Goal: Transaction & Acquisition: Purchase product/service

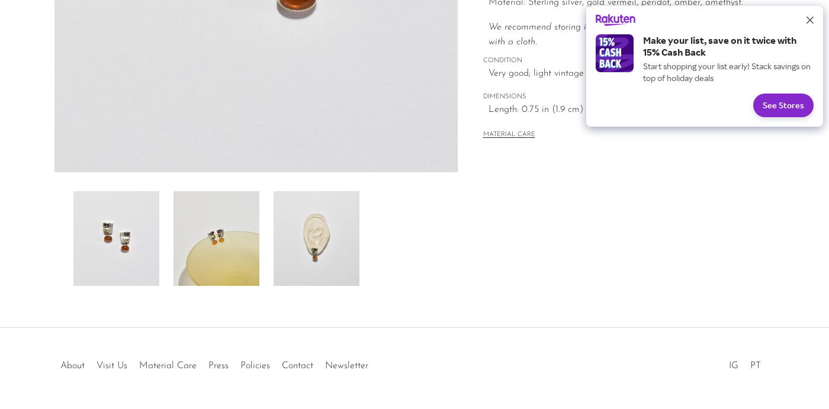
scroll to position [326, 0]
click at [323, 233] on img at bounding box center [317, 239] width 86 height 95
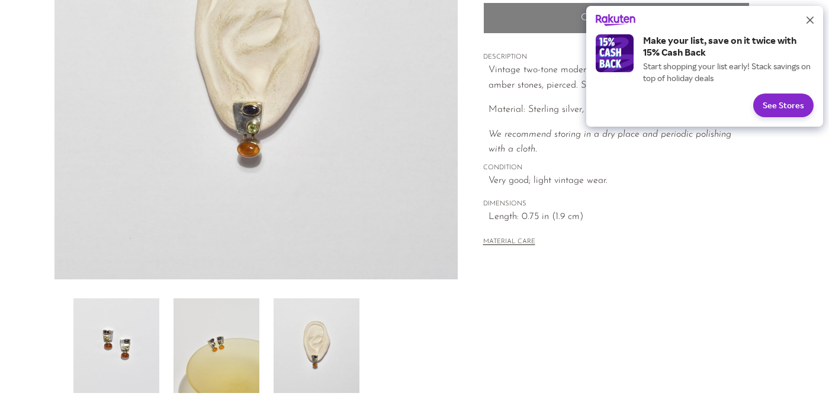
scroll to position [216, 0]
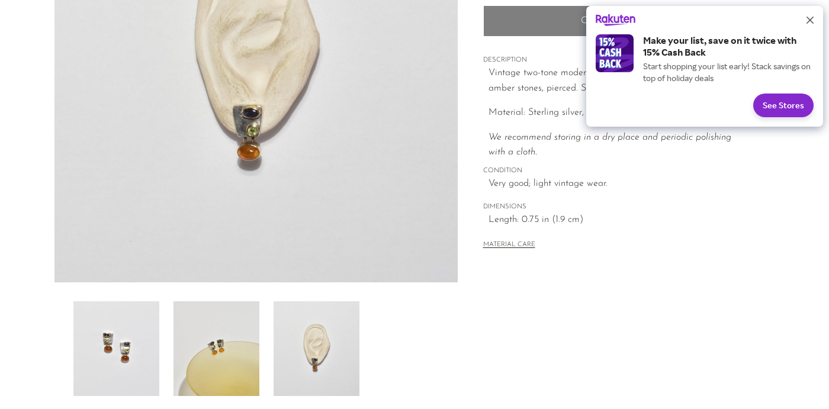
click at [815, 23] on button "Close" at bounding box center [809, 20] width 19 height 19
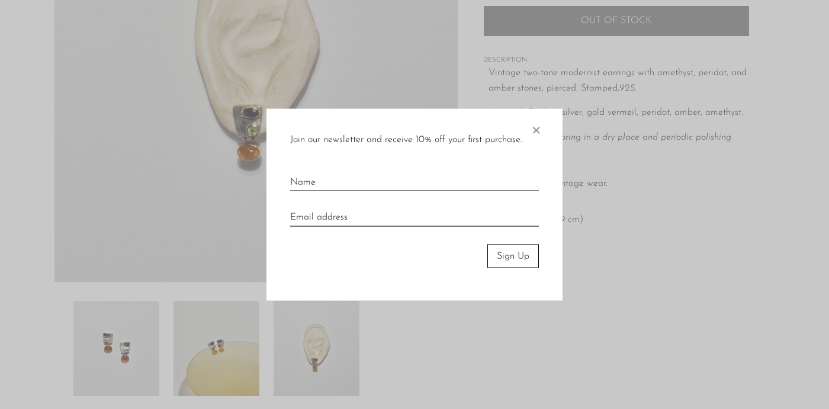
click at [541, 130] on span "×" at bounding box center [536, 127] width 12 height 38
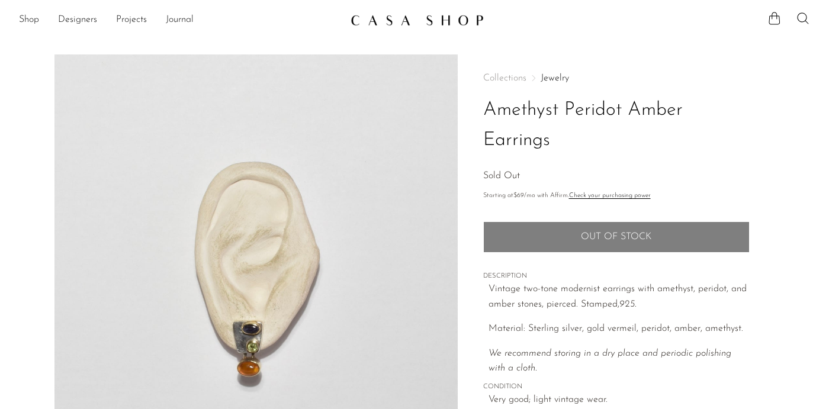
scroll to position [0, 0]
click at [32, 17] on link "Shop" at bounding box center [29, 19] width 20 height 15
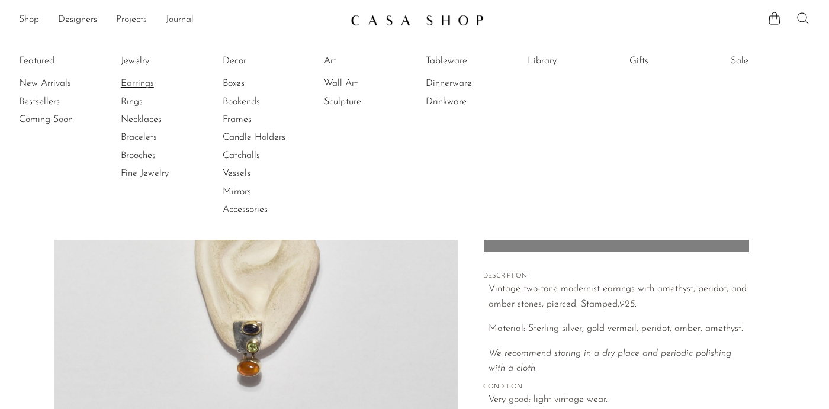
click at [147, 87] on link "Earrings" at bounding box center [165, 83] width 89 height 13
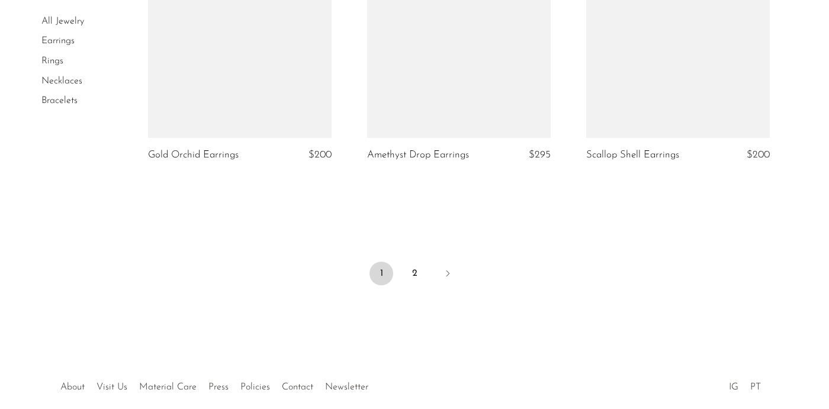
scroll to position [3720, 0]
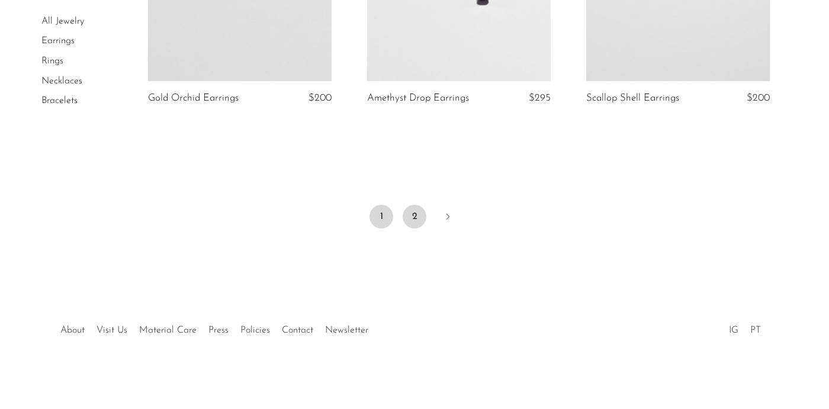
click at [416, 213] on link "2" at bounding box center [415, 217] width 24 height 24
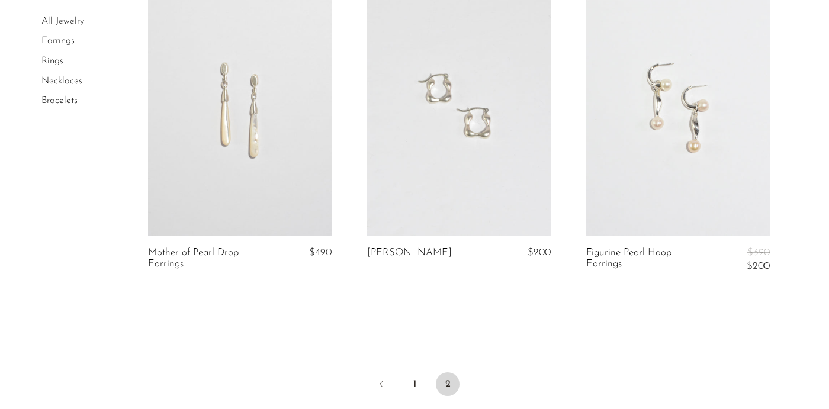
scroll to position [3492, 0]
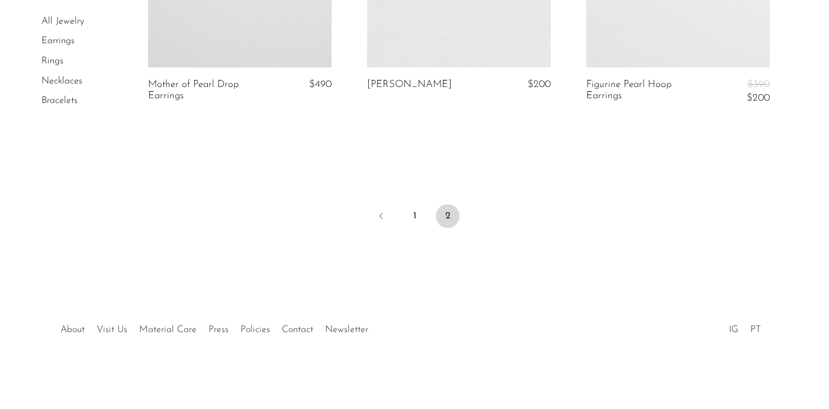
click at [67, 84] on link "Necklaces" at bounding box center [61, 80] width 41 height 9
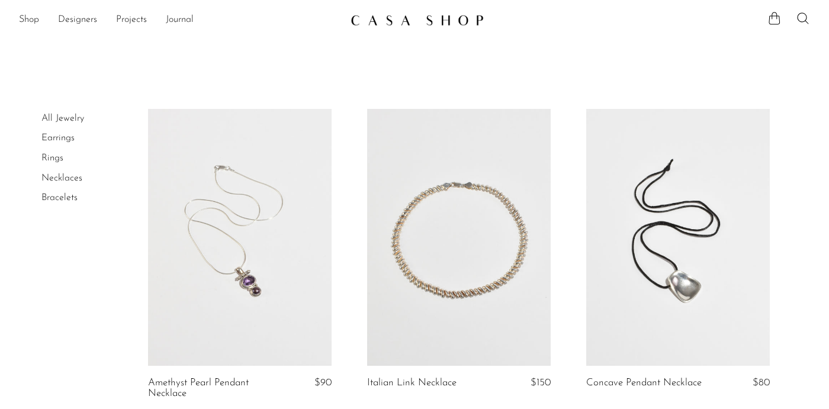
click at [54, 159] on link "Rings" at bounding box center [52, 157] width 22 height 9
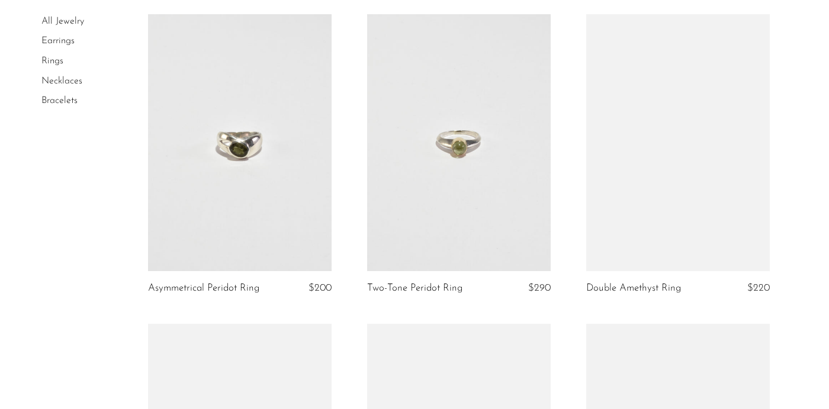
scroll to position [1673, 0]
